Goal: Find specific page/section: Find specific page/section

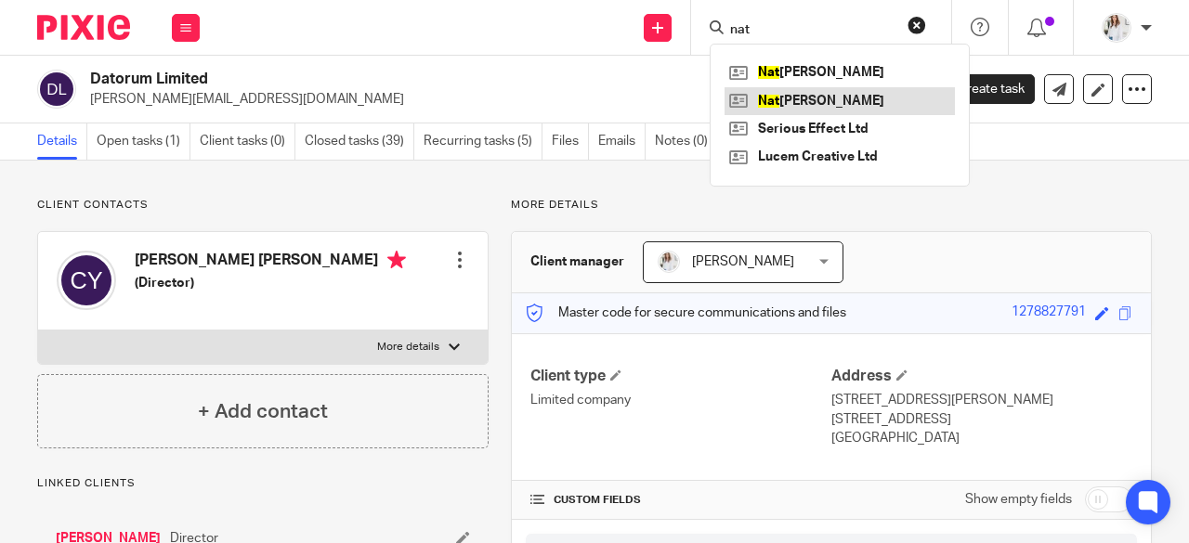
type input "nat"
click at [802, 111] on link at bounding box center [839, 101] width 230 height 28
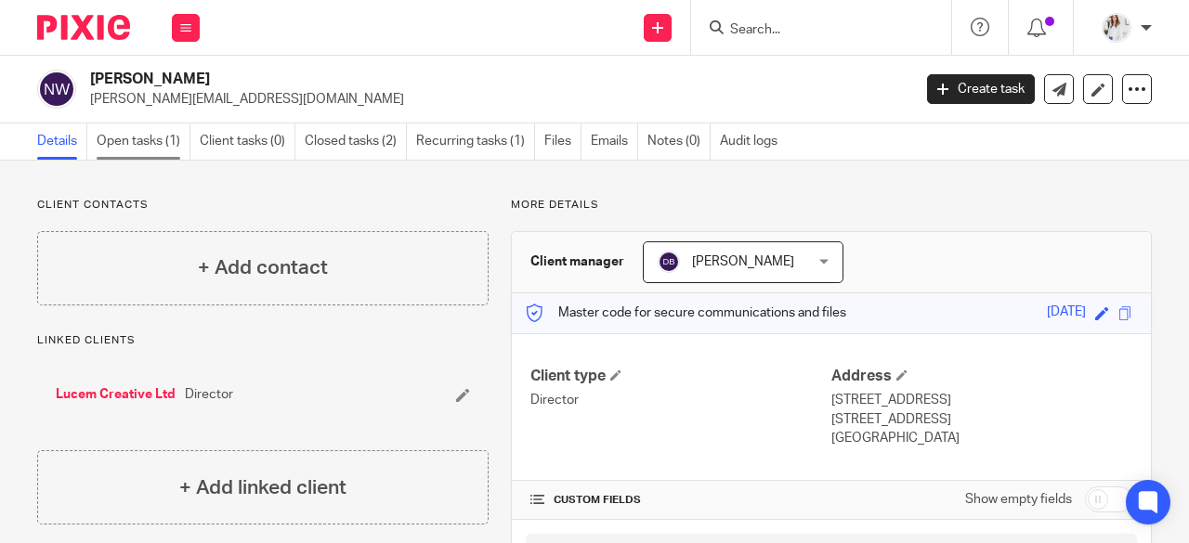
click at [128, 133] on link "Open tasks (1)" at bounding box center [144, 142] width 94 height 36
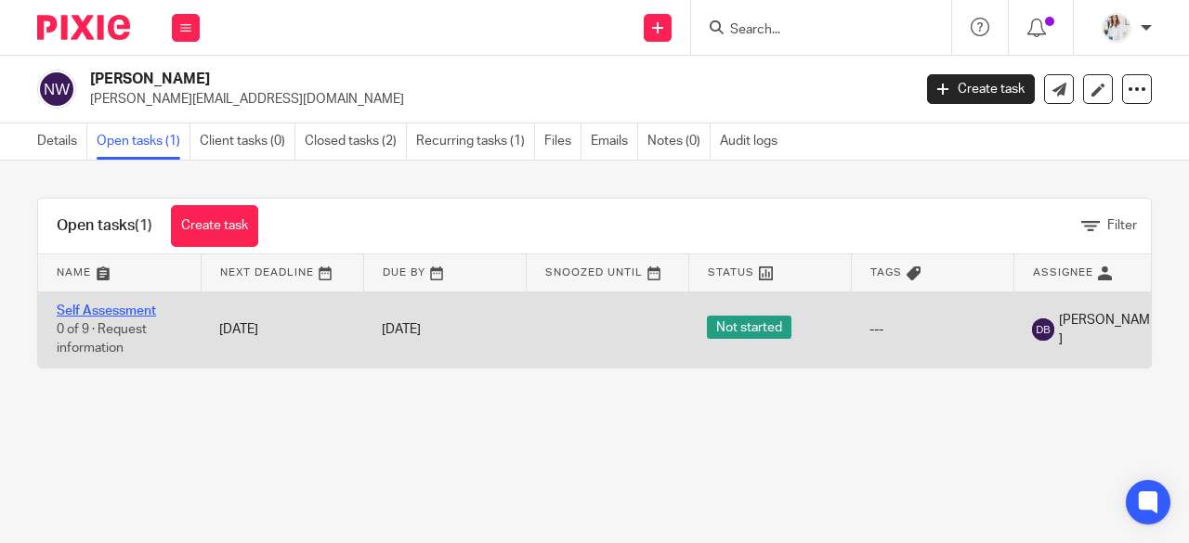
click at [118, 313] on link "Self Assessment" at bounding box center [106, 311] width 99 height 13
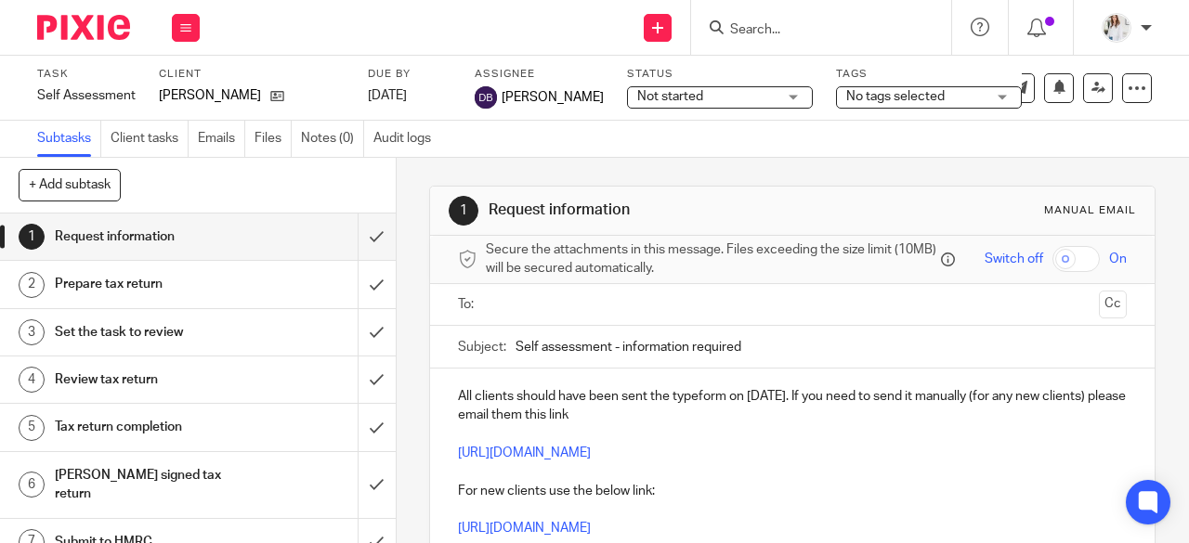
click at [727, 87] on span "Not started" at bounding box center [706, 97] width 139 height 20
click at [913, 98] on span "No tags selected" at bounding box center [895, 96] width 98 height 13
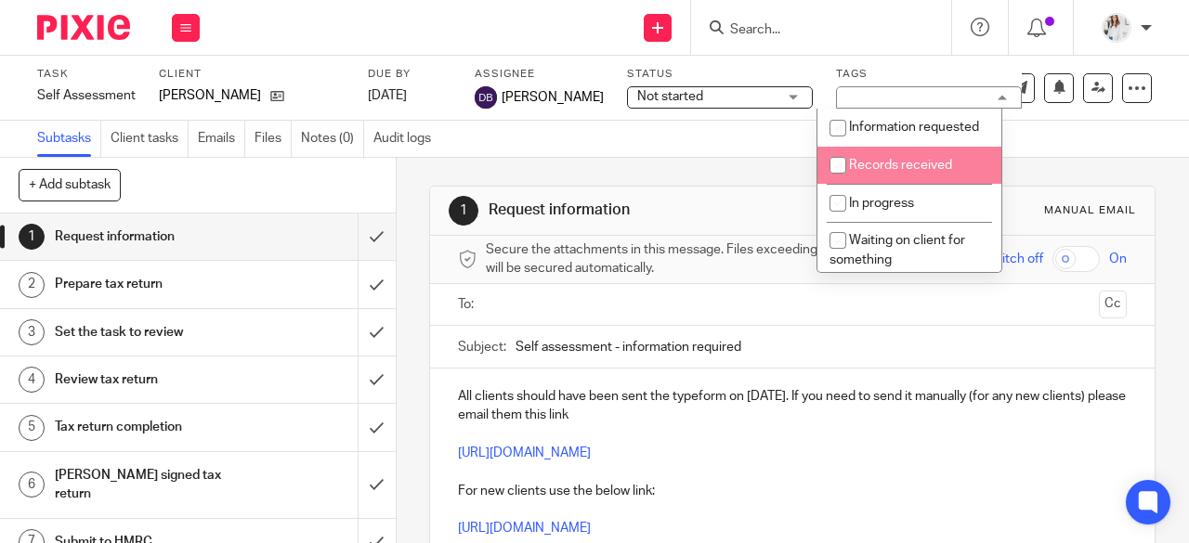
click at [918, 185] on li "Records received" at bounding box center [909, 166] width 184 height 38
checkbox input "true"
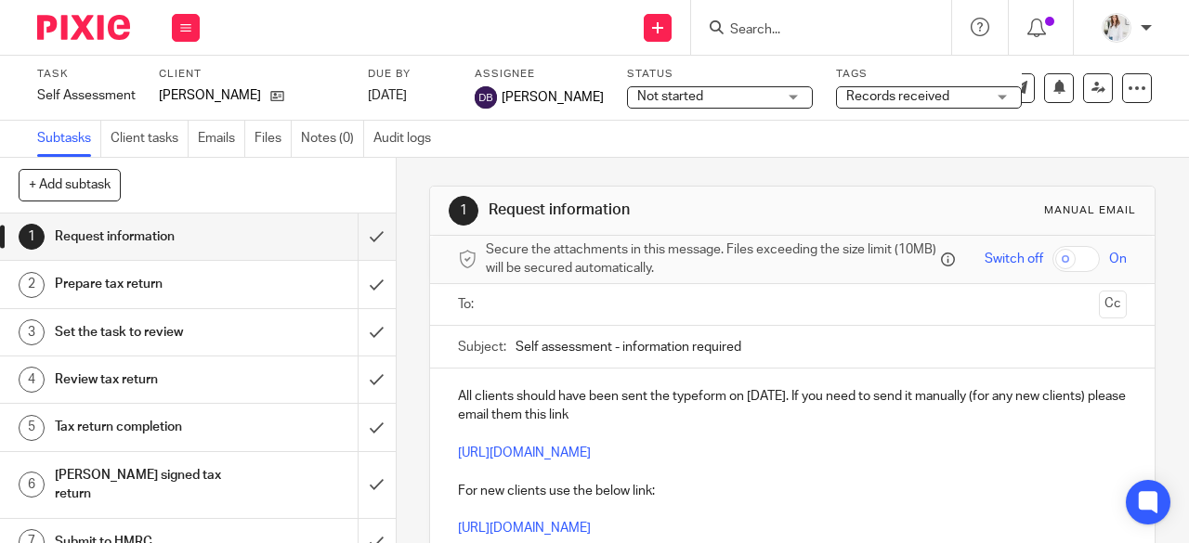
click at [161, 36] on div "Work Email Clients Team Reports Settings" at bounding box center [185, 27] width 65 height 55
click at [188, 31] on icon at bounding box center [185, 27] width 11 height 11
click at [182, 34] on button at bounding box center [186, 28] width 28 height 28
click at [180, 86] on link "Work" at bounding box center [177, 86] width 33 height 13
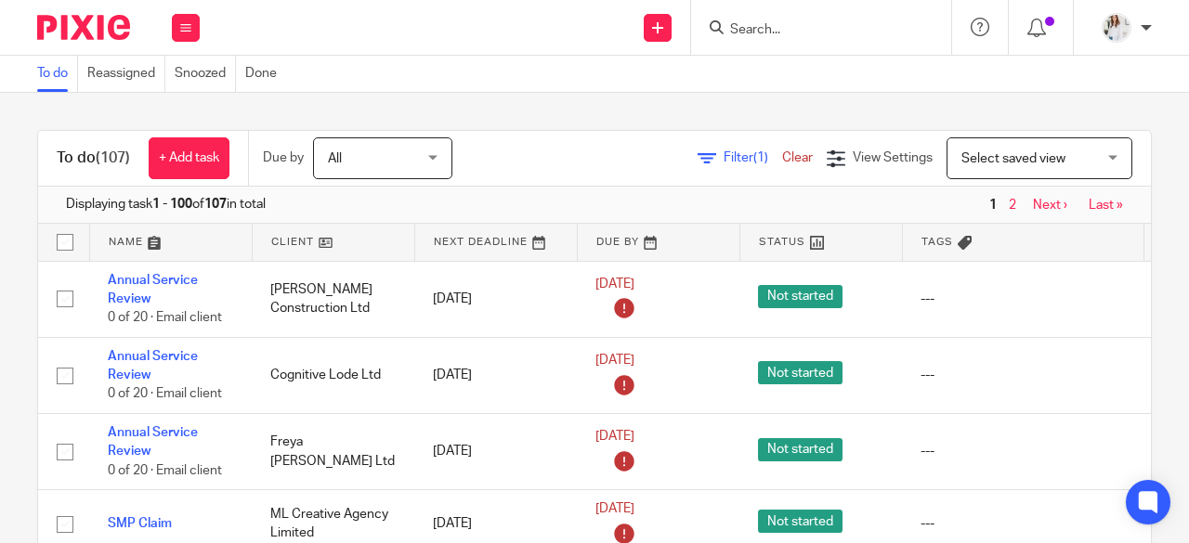
click at [803, 17] on form at bounding box center [827, 27] width 198 height 23
click at [802, 20] on form at bounding box center [827, 27] width 198 height 23
click at [801, 29] on input "Search" at bounding box center [811, 30] width 167 height 17
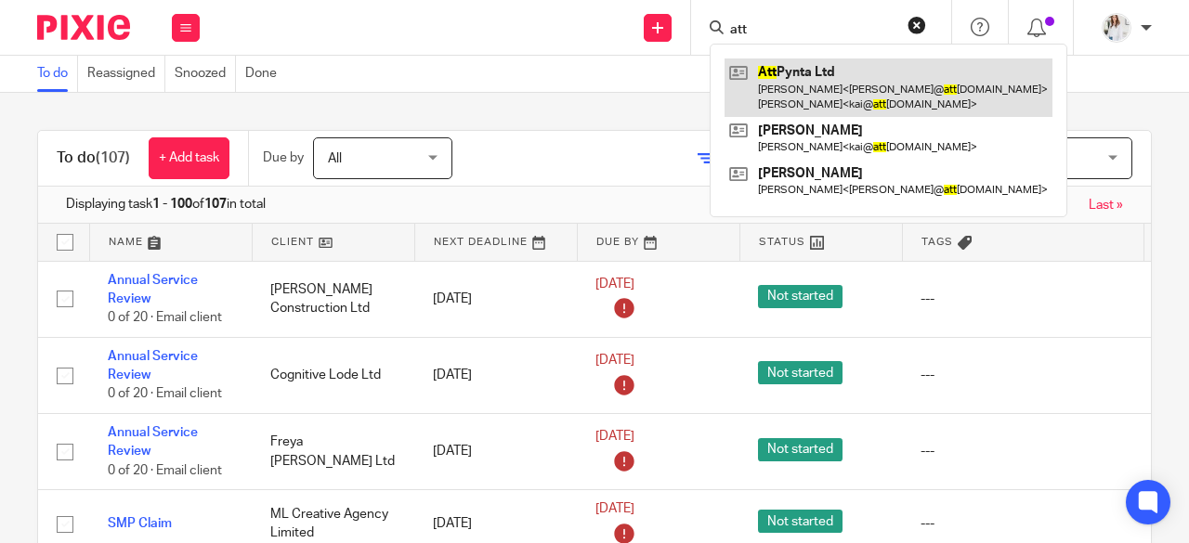
type input "att"
click at [806, 77] on link at bounding box center [888, 88] width 328 height 58
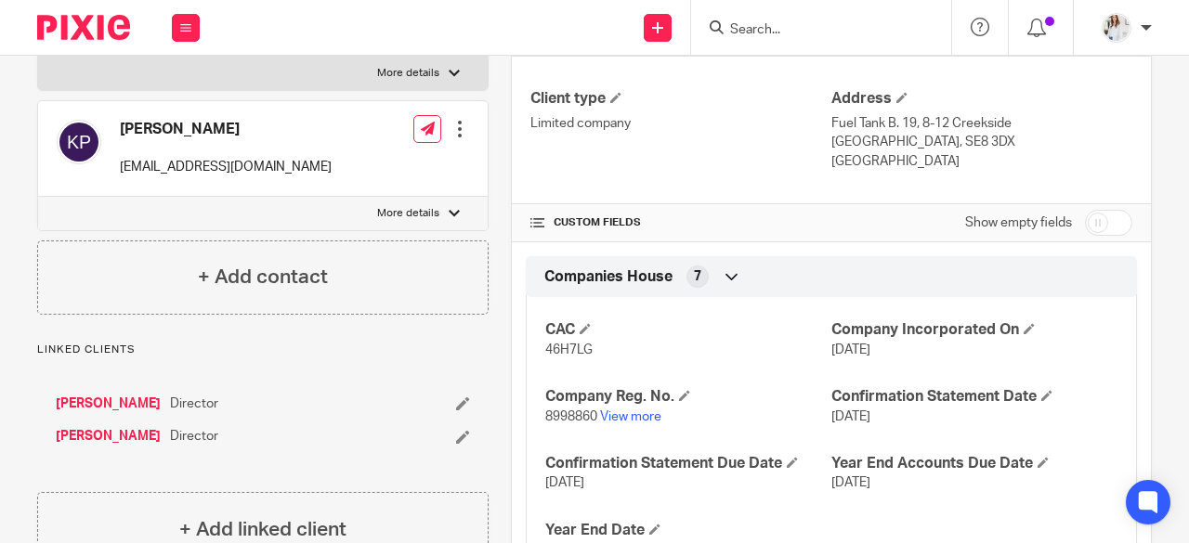
scroll to position [477, 0]
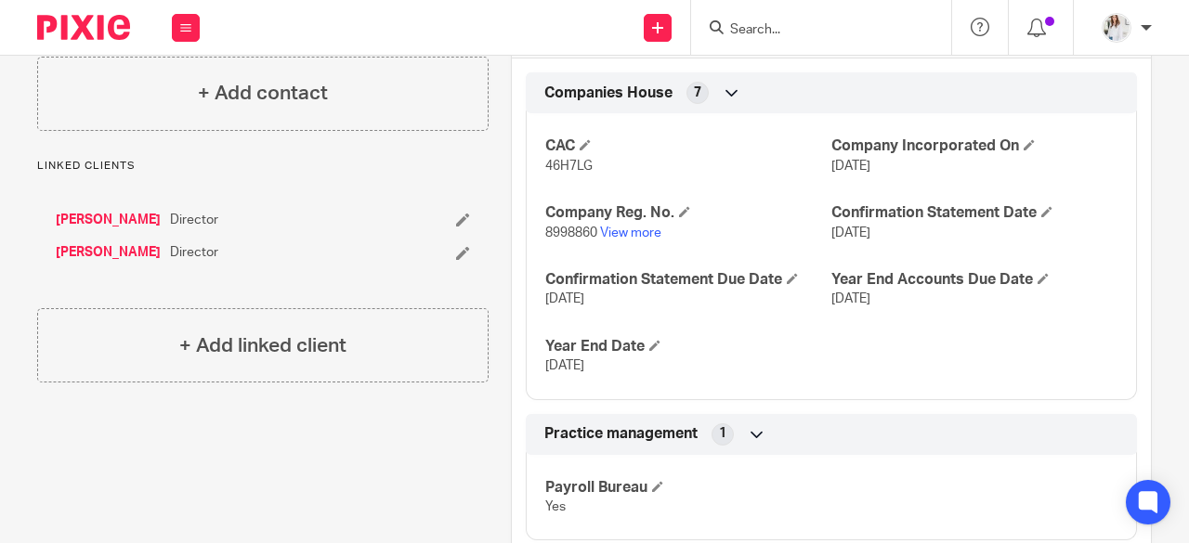
click at [793, 29] on input "Search" at bounding box center [811, 30] width 167 height 17
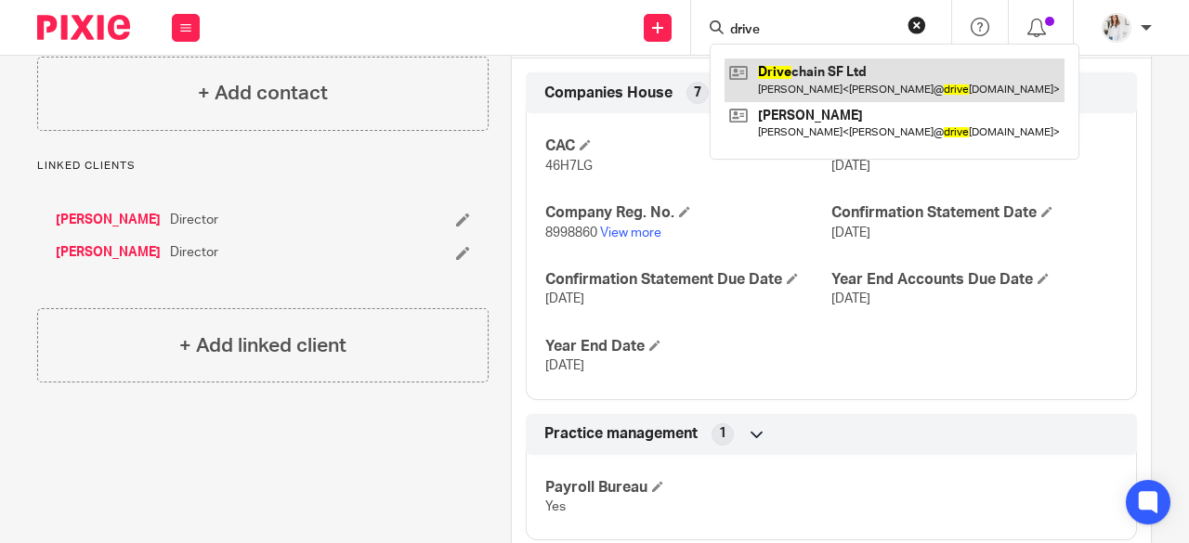
type input "drive"
click at [803, 71] on link at bounding box center [894, 80] width 340 height 43
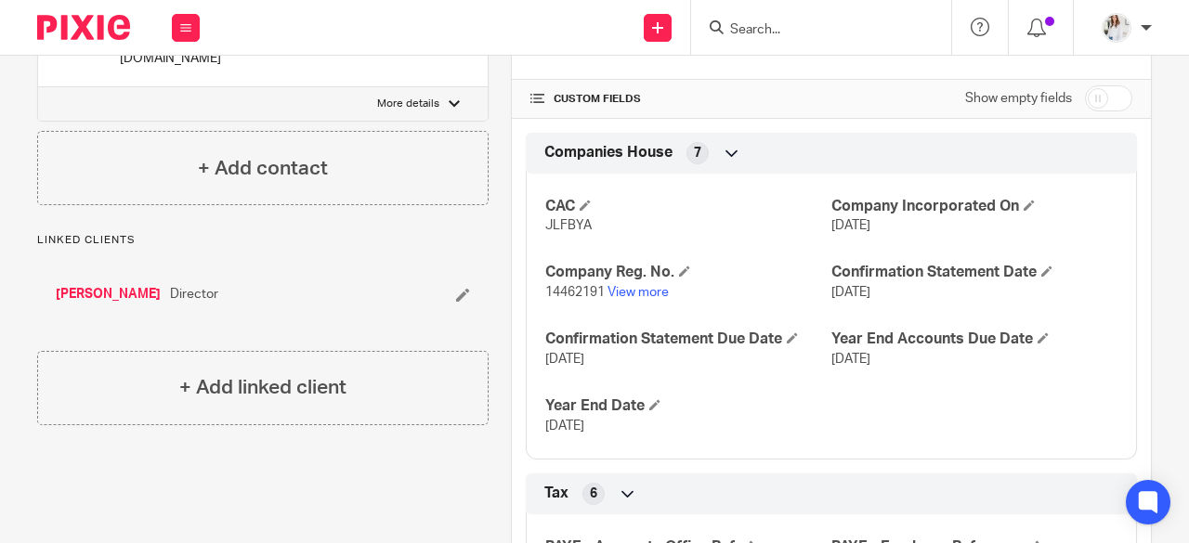
scroll to position [417, 0]
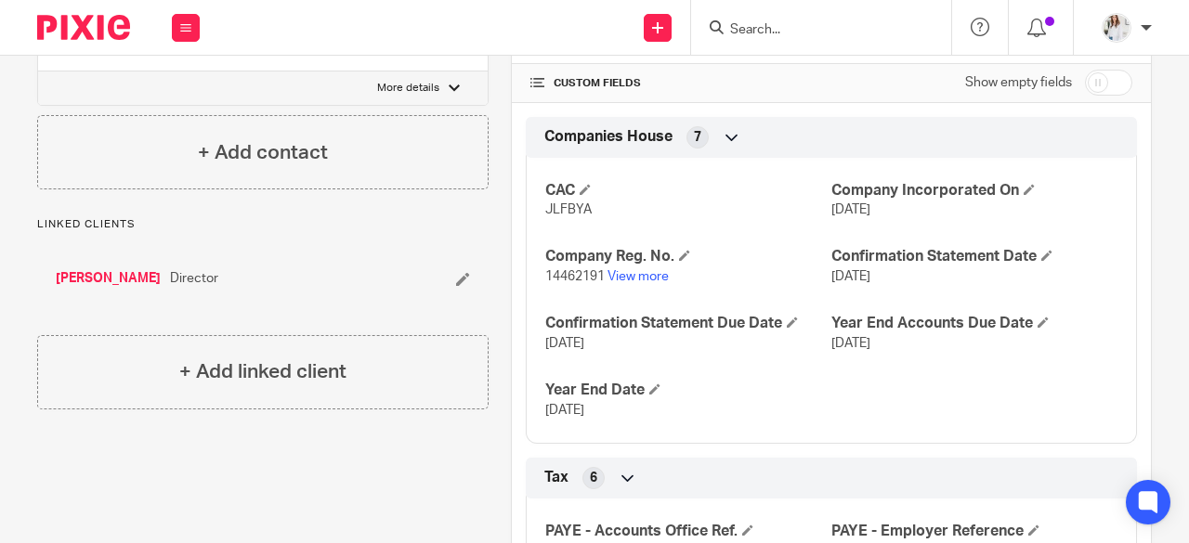
click at [738, 39] on div at bounding box center [821, 27] width 260 height 55
click at [758, 30] on input "Search" at bounding box center [811, 30] width 167 height 17
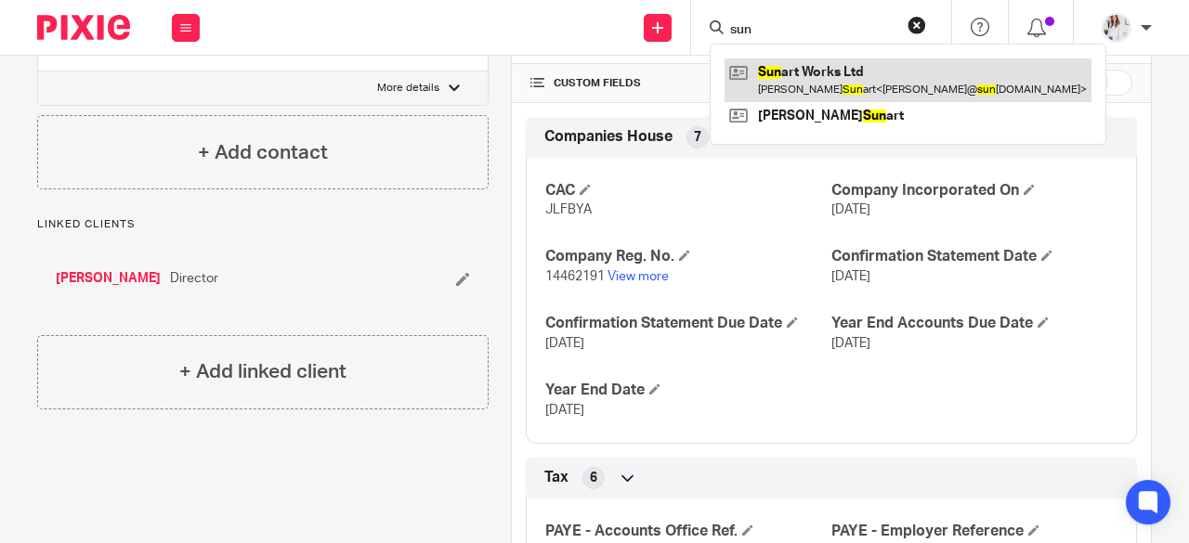
type input "sun"
click at [819, 75] on link at bounding box center [907, 80] width 367 height 43
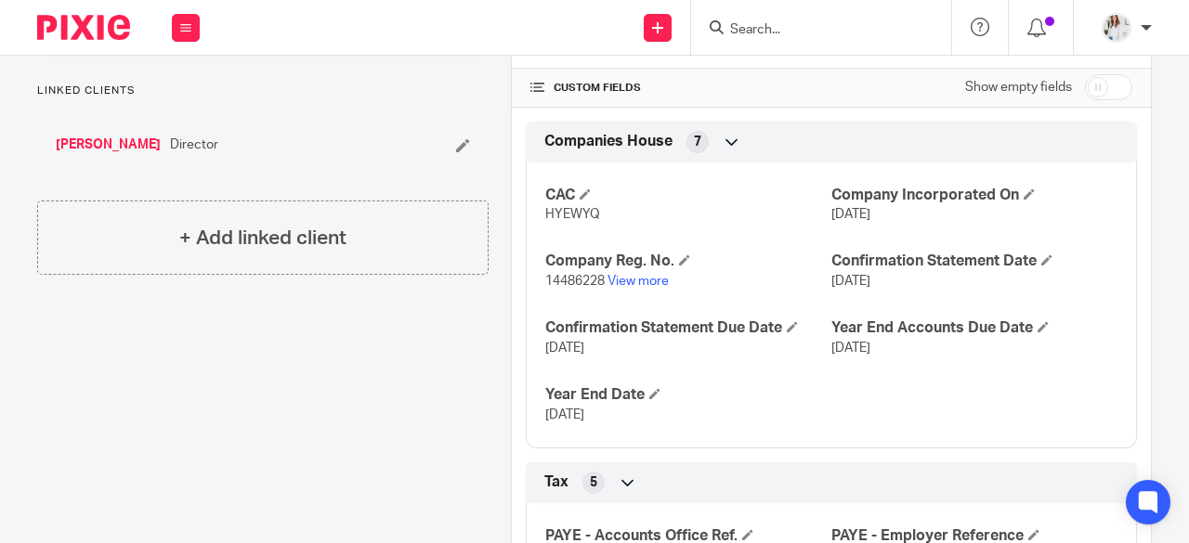
scroll to position [440, 0]
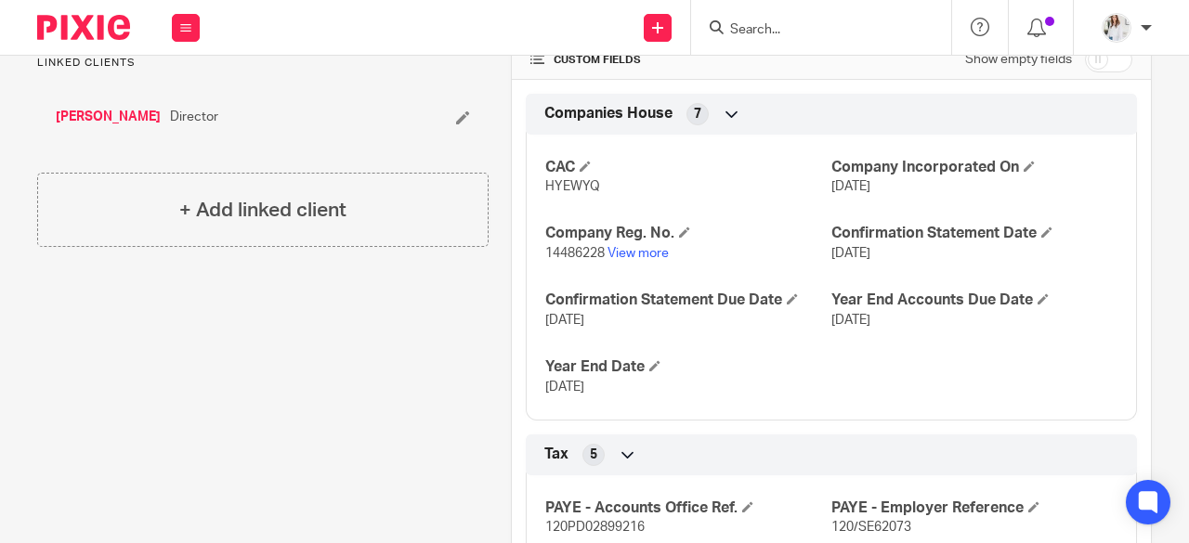
click at [765, 38] on form at bounding box center [827, 27] width 198 height 23
click at [765, 25] on input "Search" at bounding box center [811, 30] width 167 height 17
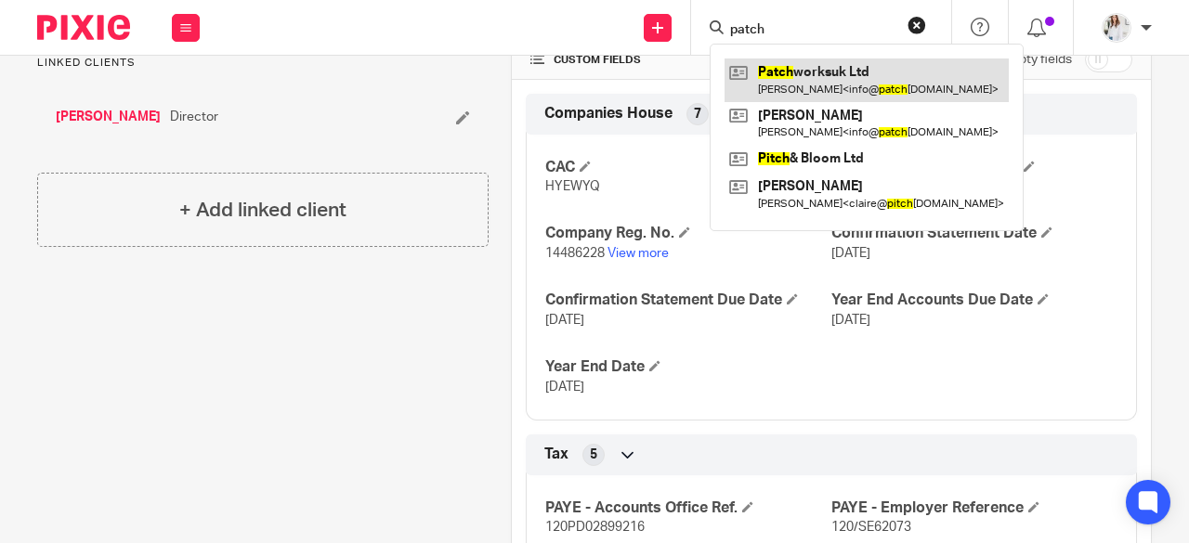
type input "patch"
click at [831, 64] on link at bounding box center [866, 80] width 284 height 43
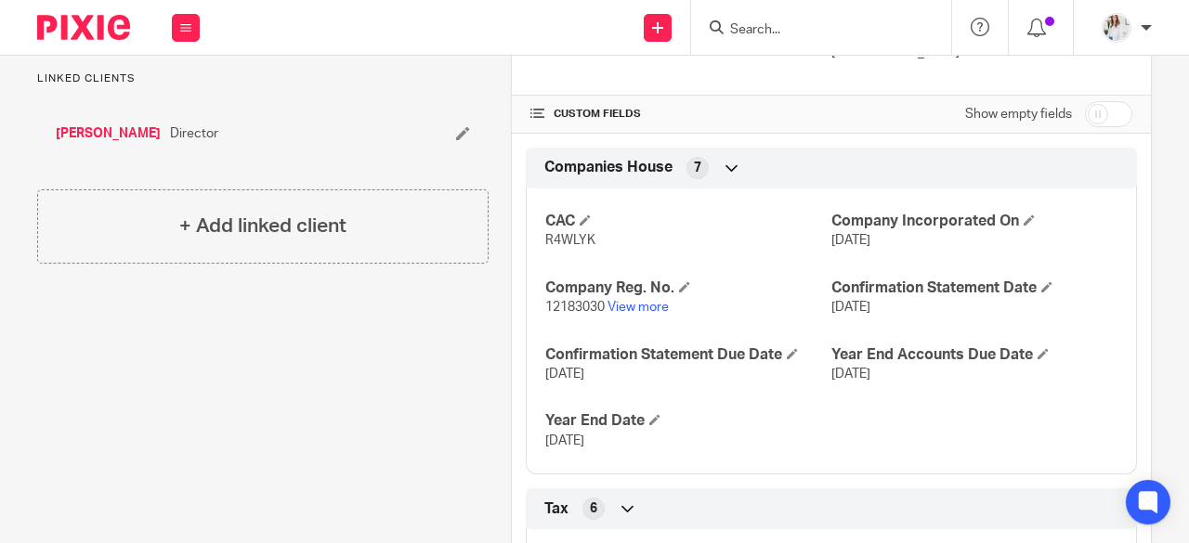
scroll to position [416, 0]
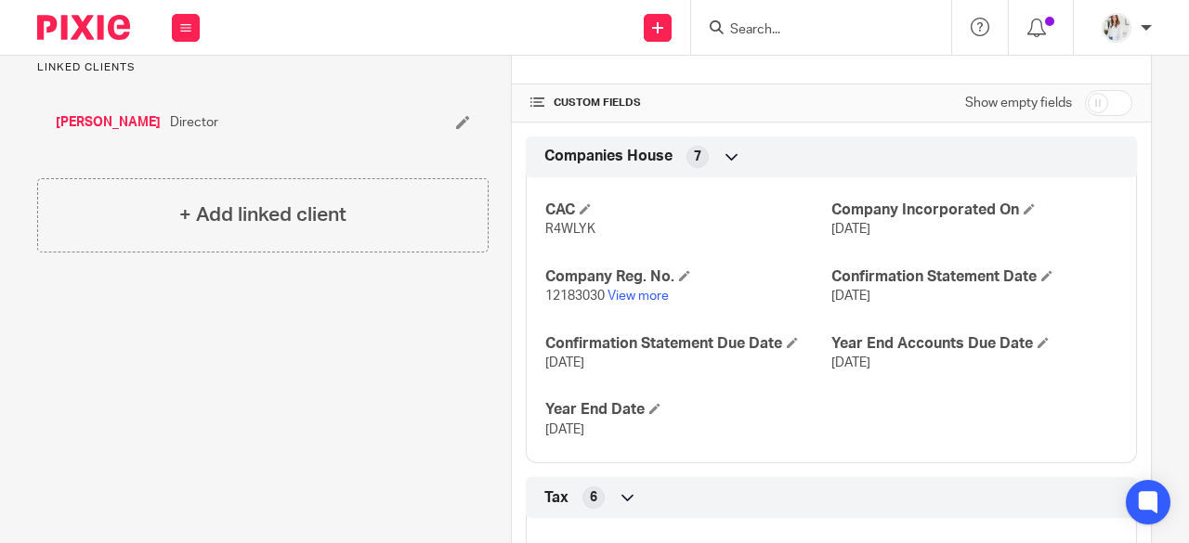
click at [775, 36] on input "Search" at bounding box center [811, 30] width 167 height 17
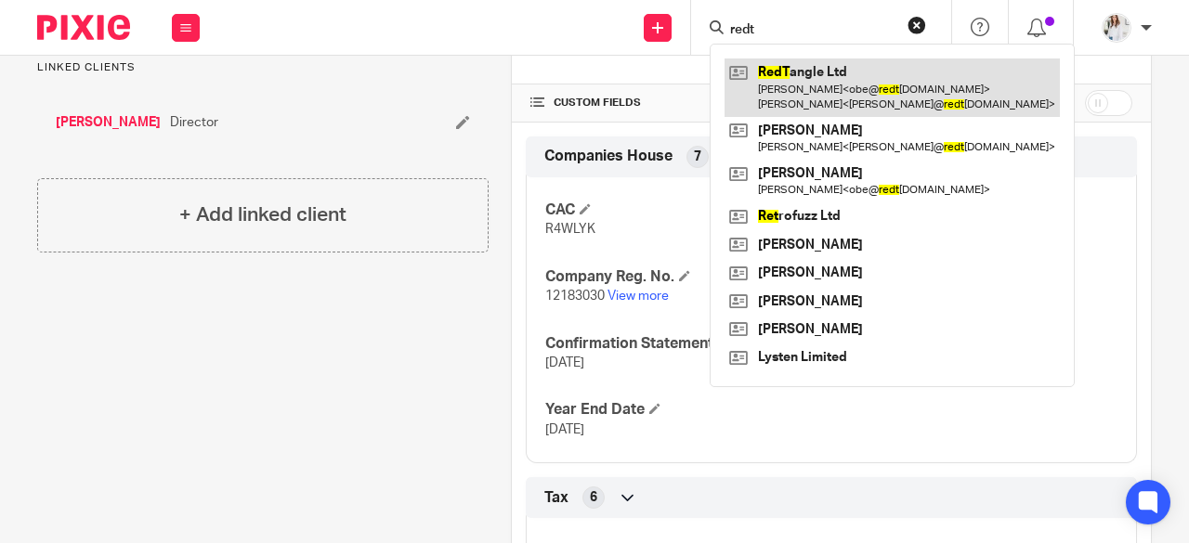
type input "redt"
click at [803, 72] on link at bounding box center [891, 88] width 335 height 58
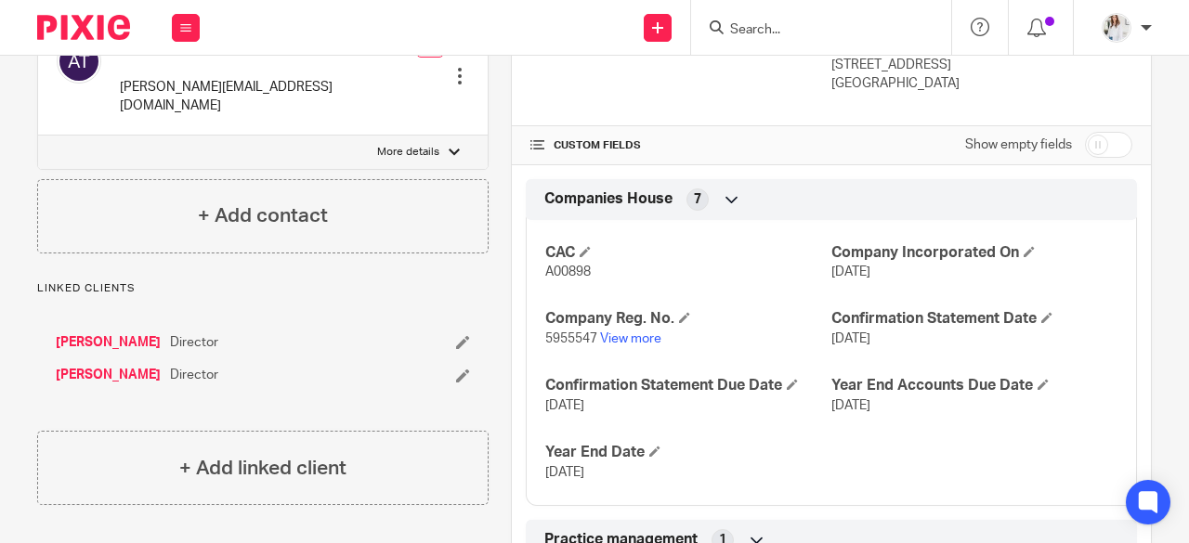
scroll to position [397, 0]
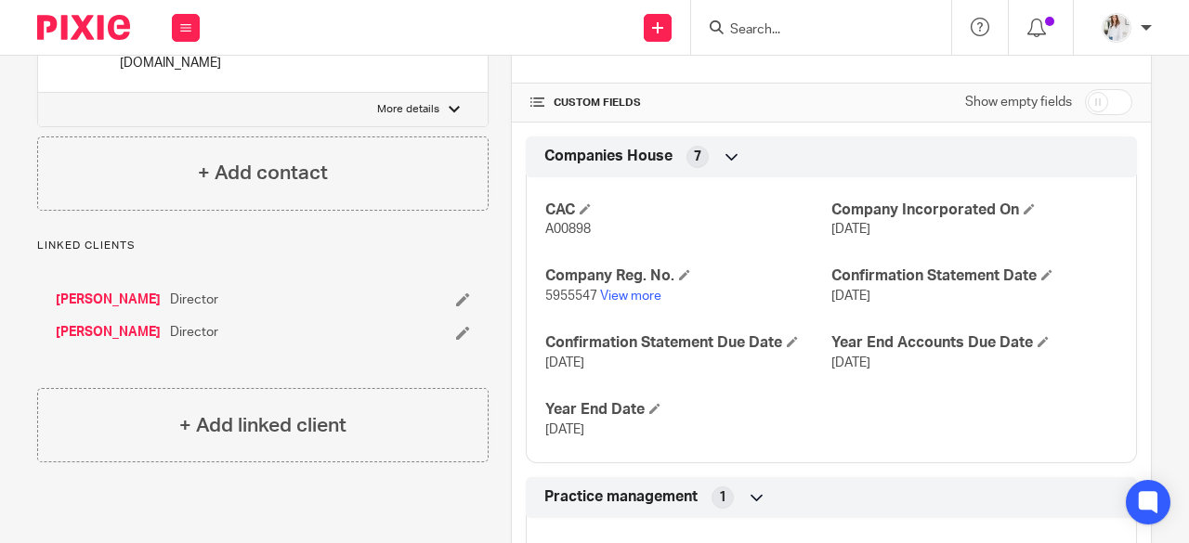
click at [735, 33] on input "Search" at bounding box center [811, 30] width 167 height 17
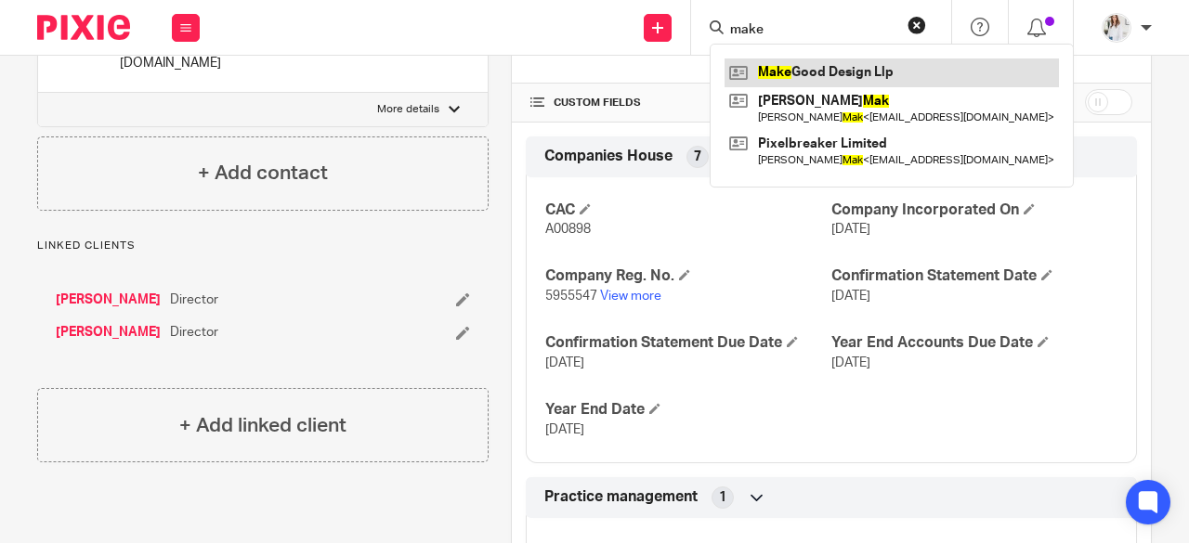
type input "make"
click at [814, 73] on link at bounding box center [891, 73] width 334 height 28
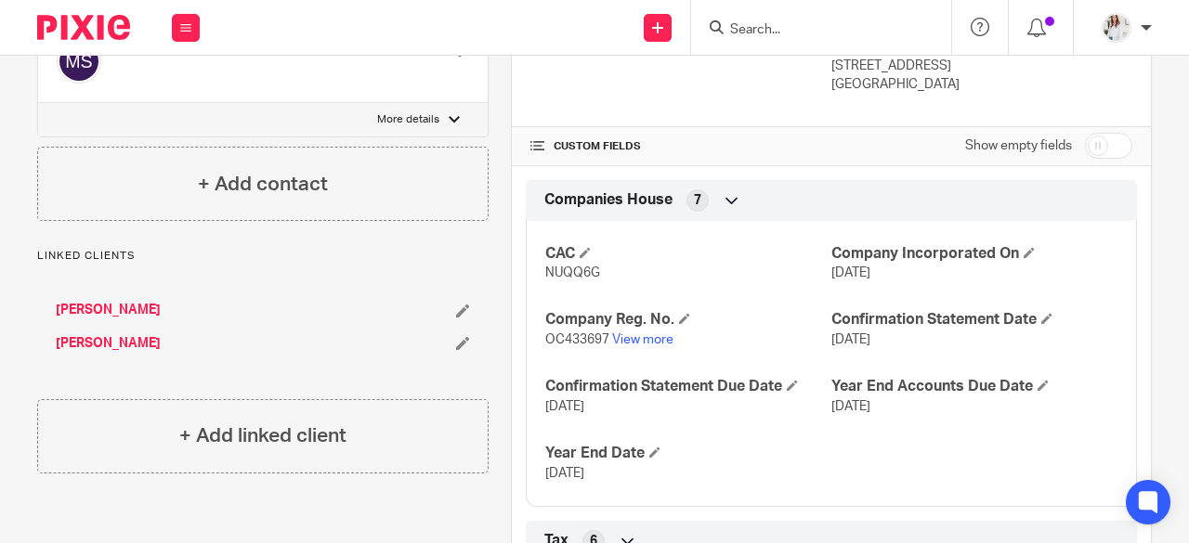
scroll to position [370, 0]
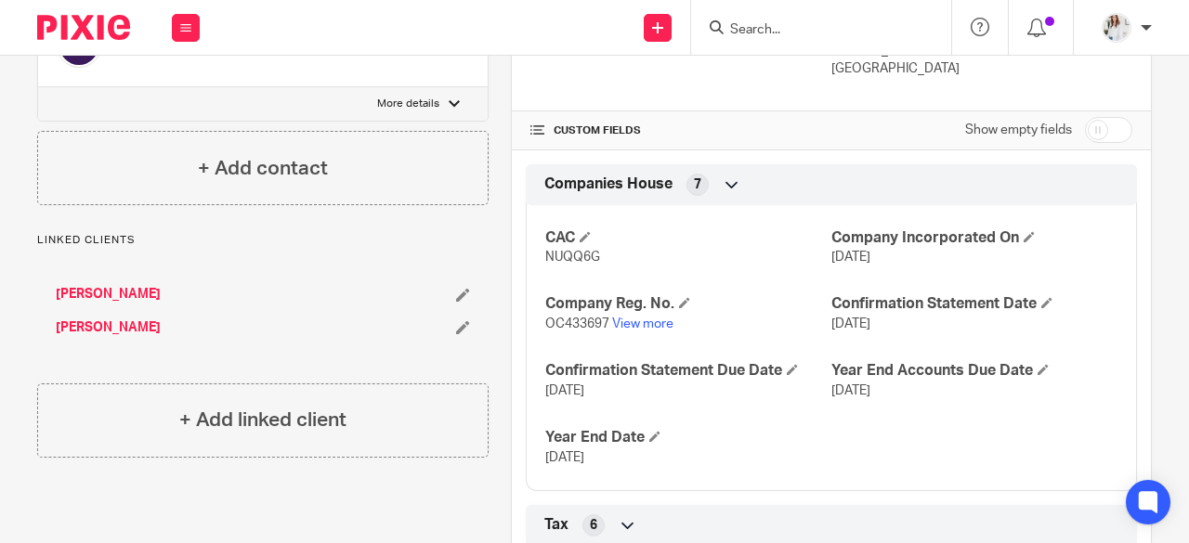
click at [814, 22] on input "Search" at bounding box center [811, 30] width 167 height 17
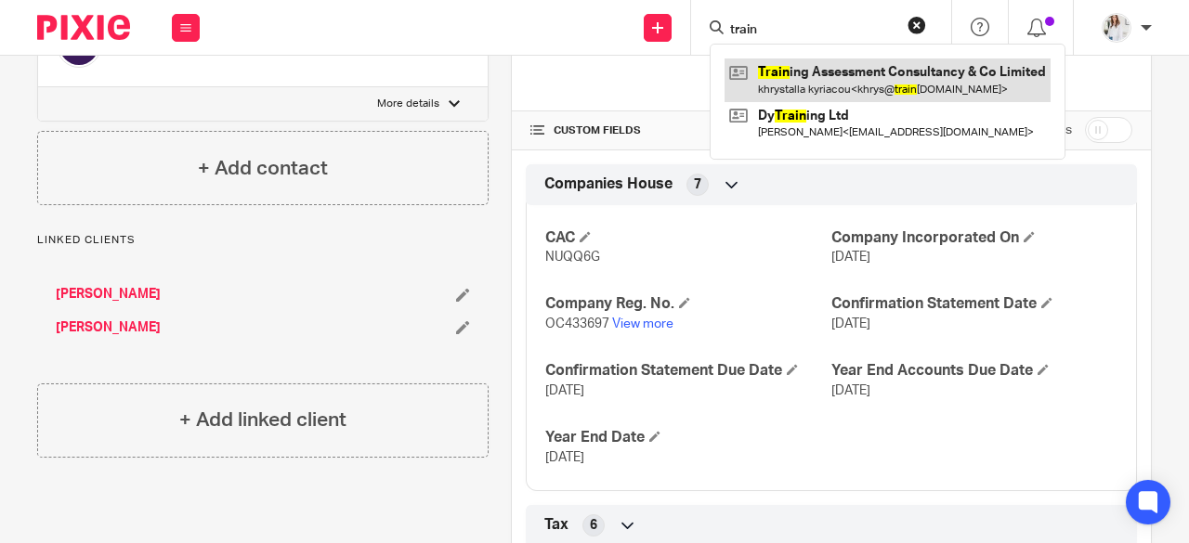
type input "train"
click at [835, 64] on link at bounding box center [887, 80] width 326 height 43
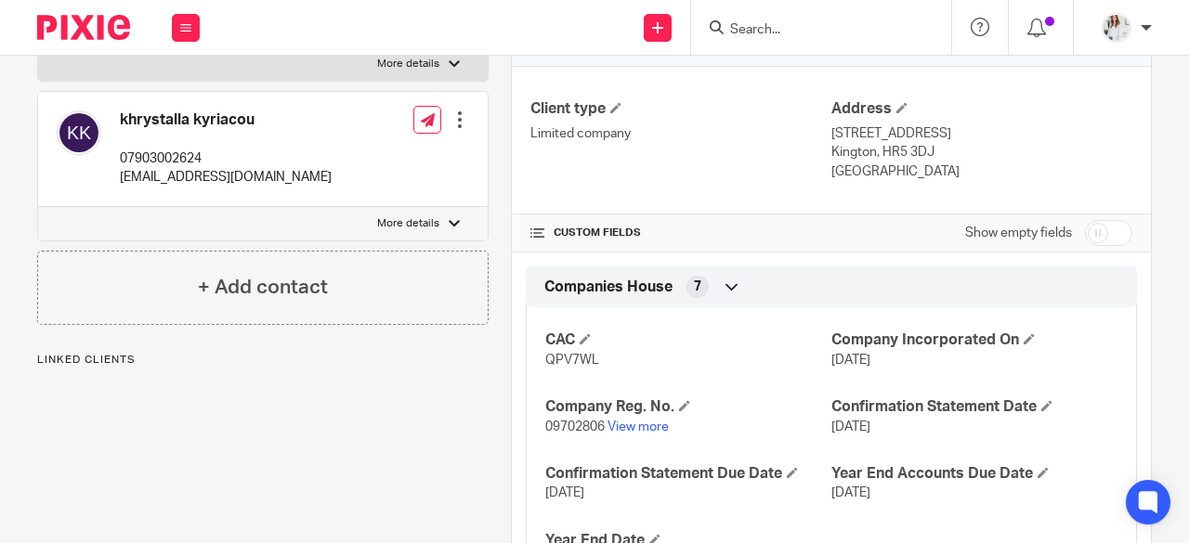
scroll to position [524, 0]
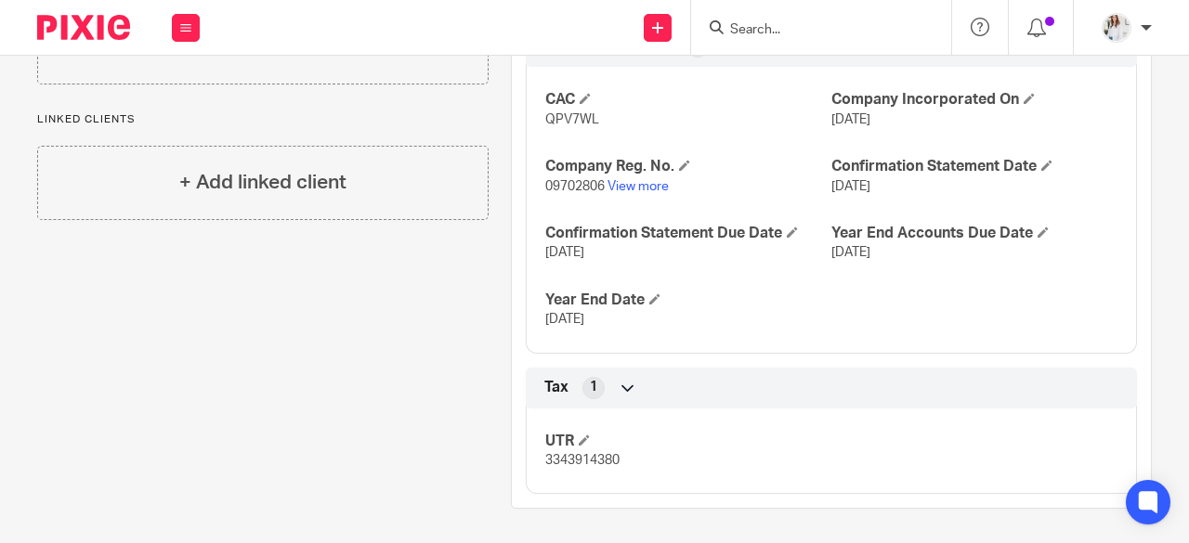
click at [772, 23] on input "Search" at bounding box center [811, 30] width 167 height 17
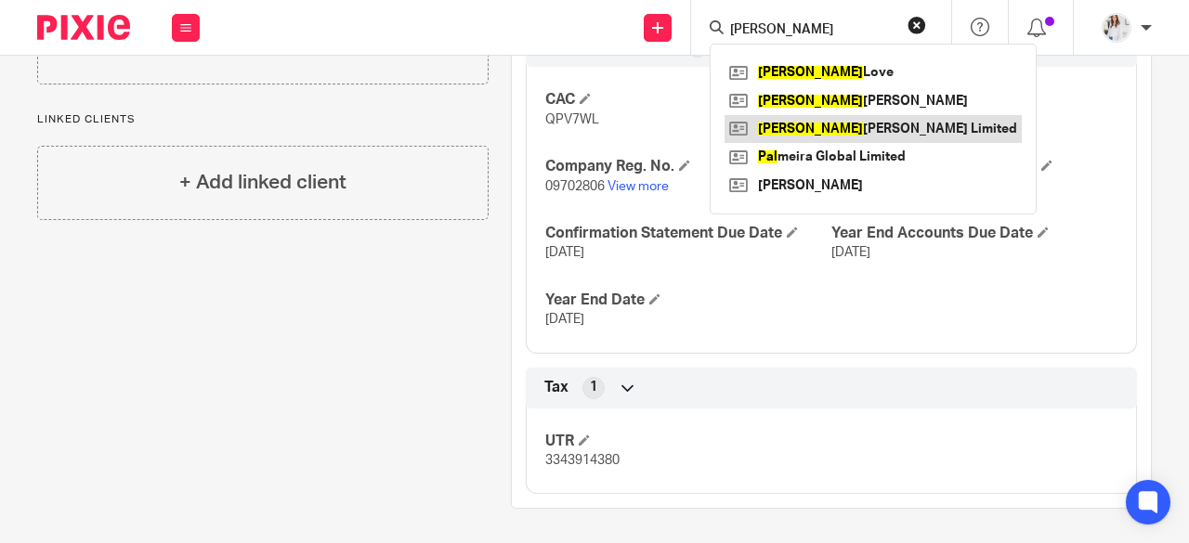
type input "[PERSON_NAME]"
click at [863, 130] on link at bounding box center [872, 129] width 297 height 28
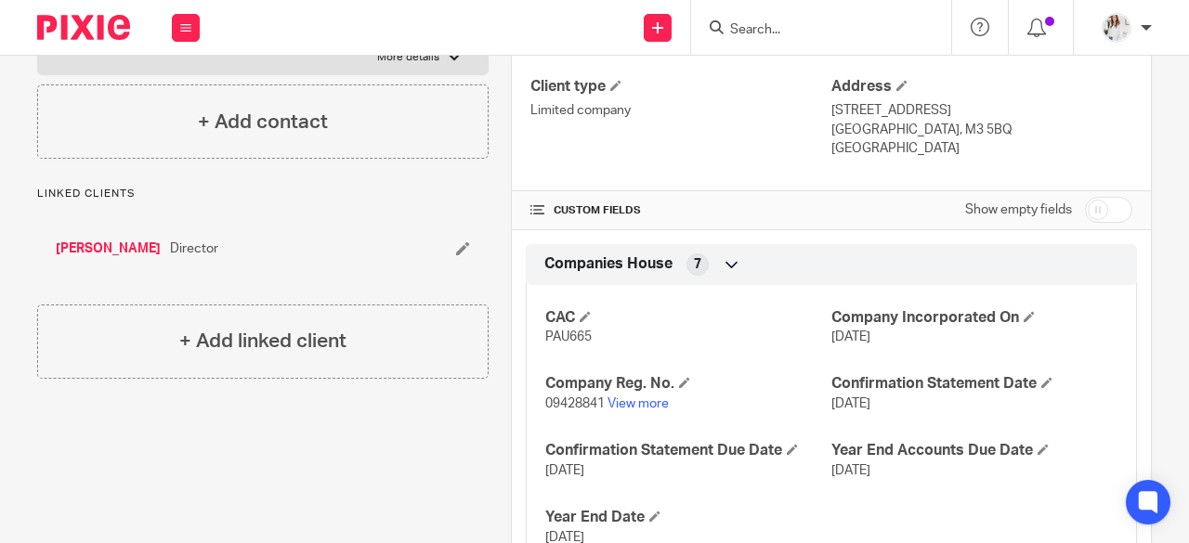
scroll to position [378, 0]
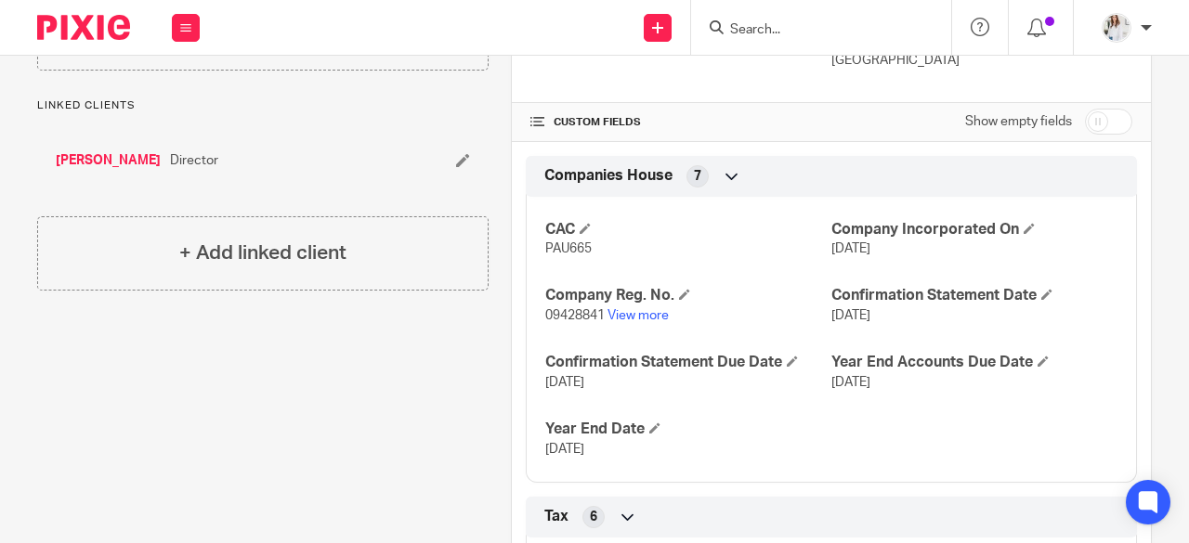
click at [763, 33] on input "Search" at bounding box center [811, 30] width 167 height 17
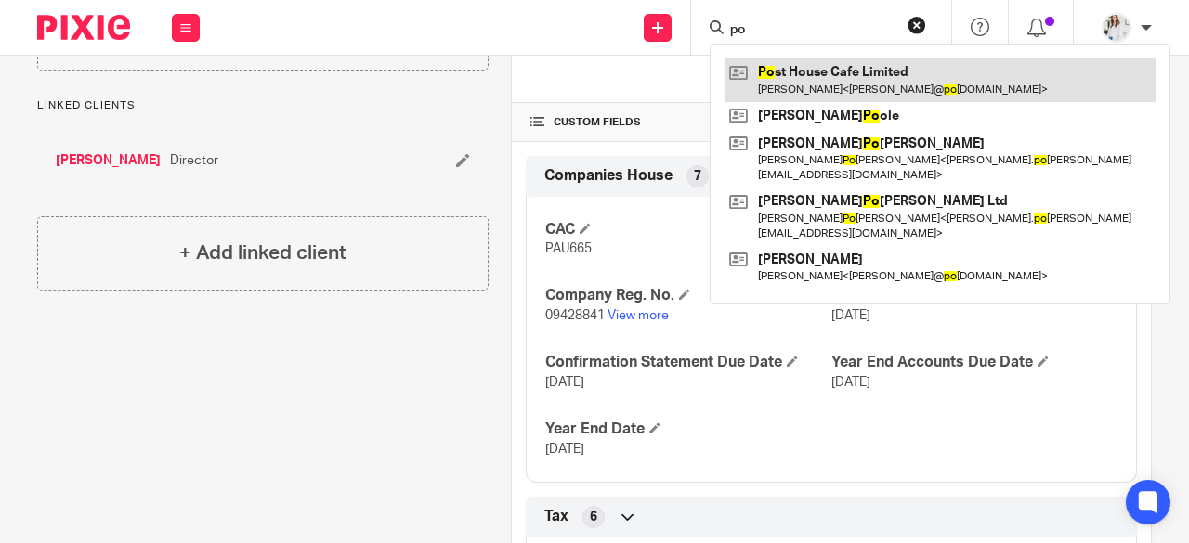
type input "po"
click at [817, 86] on link at bounding box center [939, 80] width 431 height 43
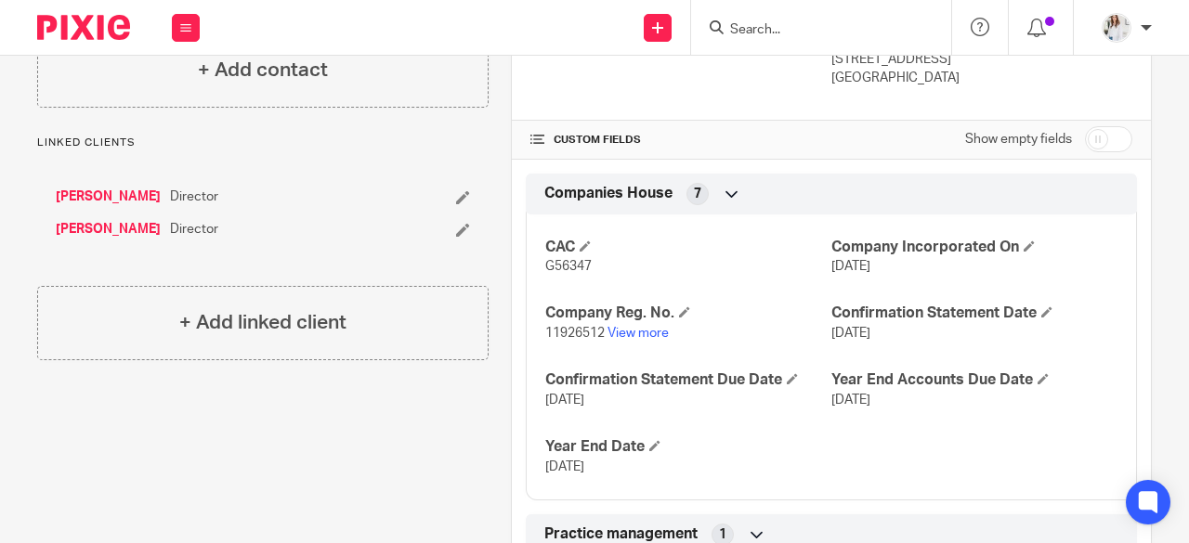
scroll to position [412, 0]
